Goal: Find specific page/section: Find specific page/section

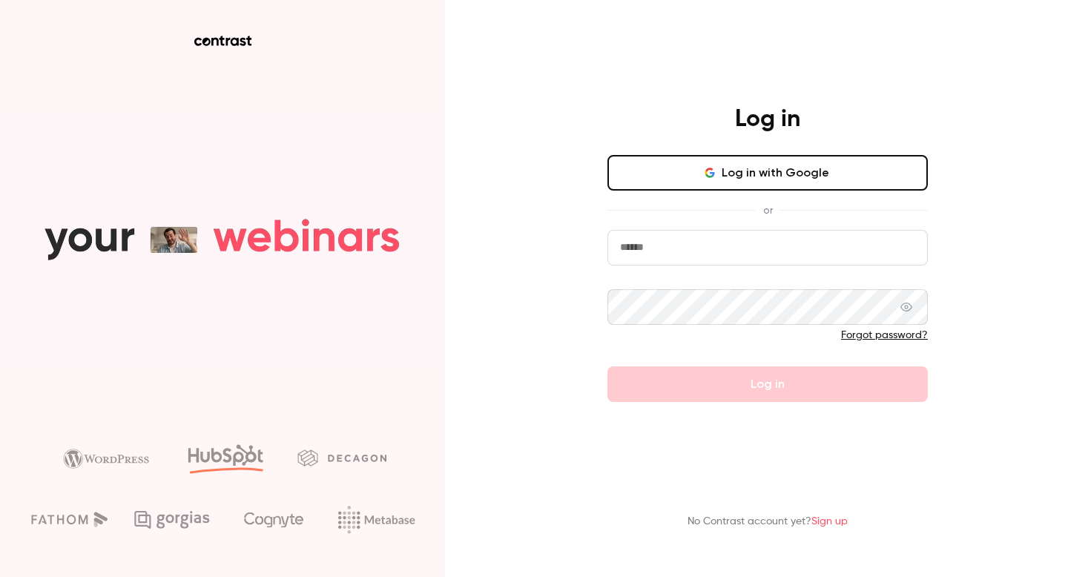
click at [789, 171] on button "Log in with Google" at bounding box center [768, 173] width 321 height 36
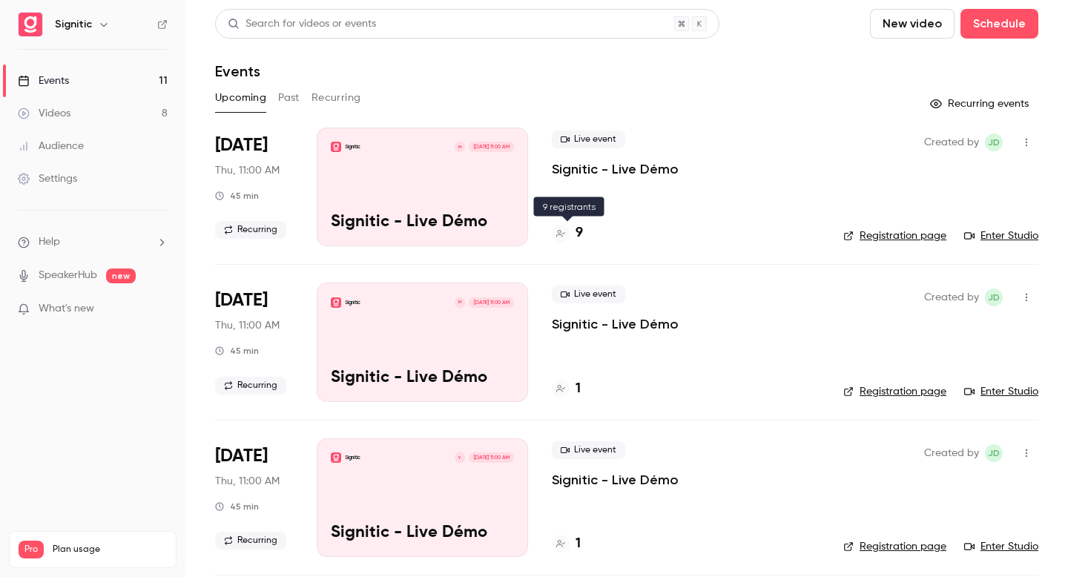
click at [576, 234] on h4 "9" at bounding box center [579, 233] width 7 height 20
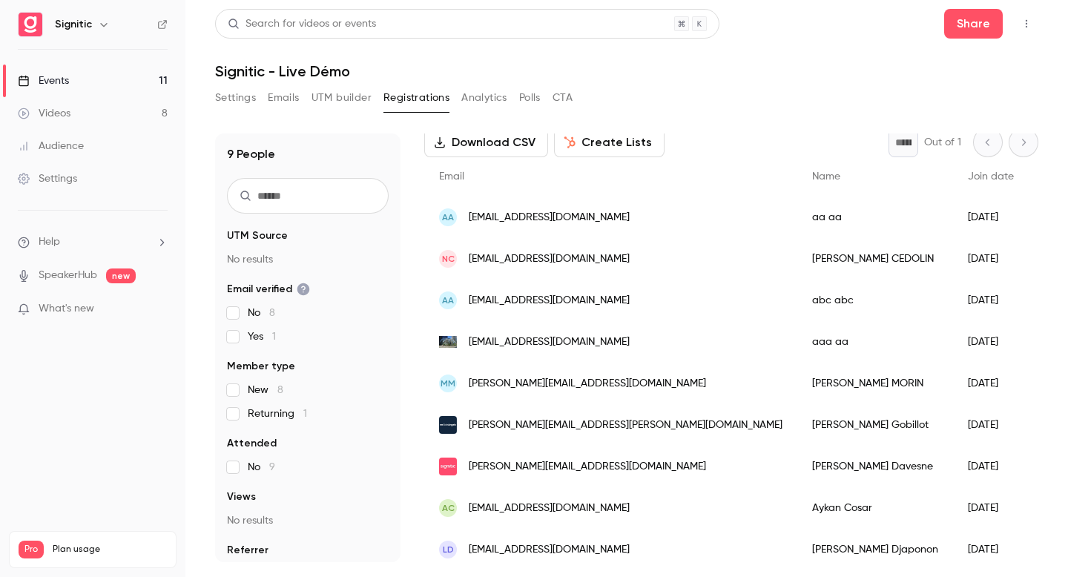
scroll to position [87, 0]
